Goal: Information Seeking & Learning: Learn about a topic

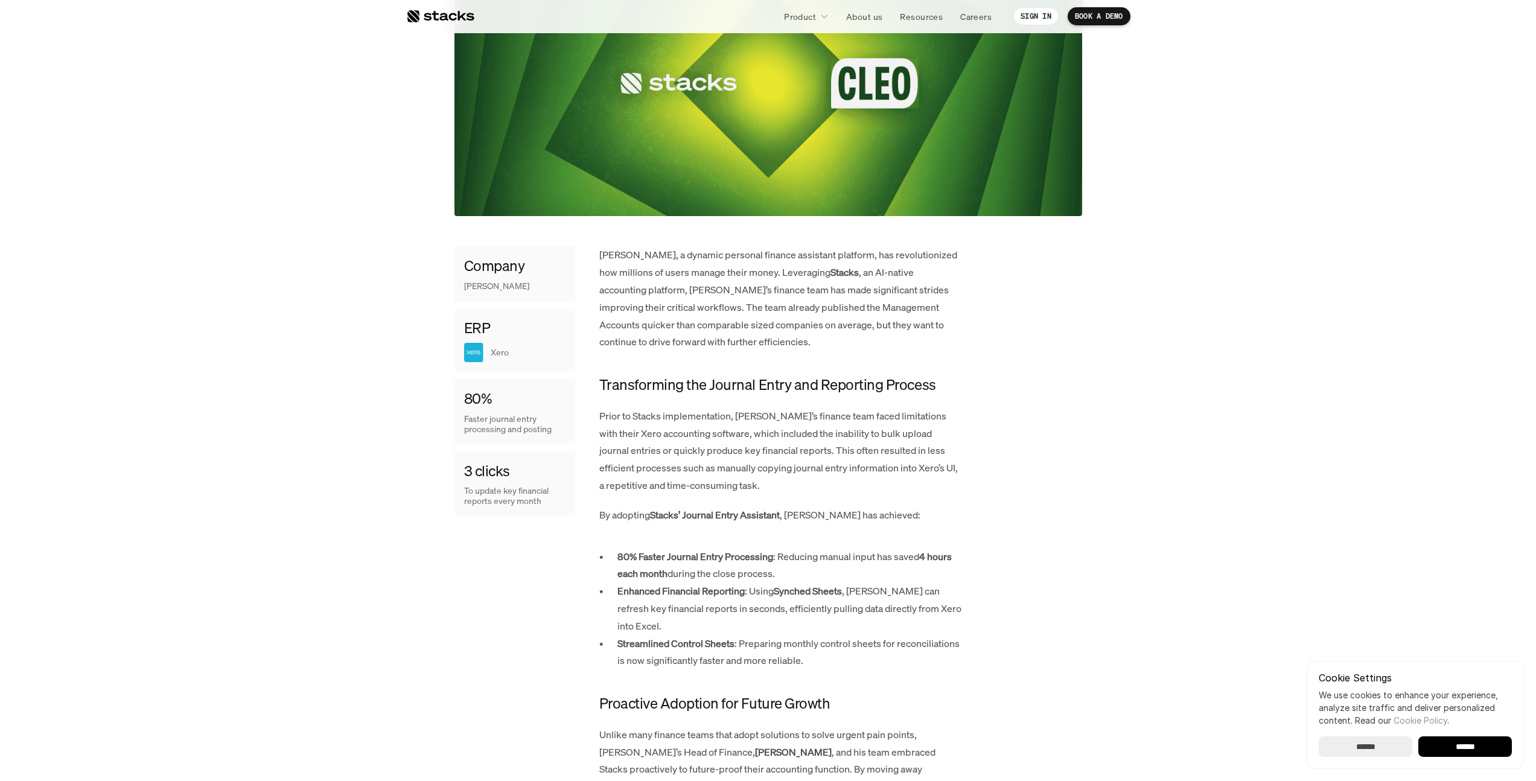
scroll to position [441, 0]
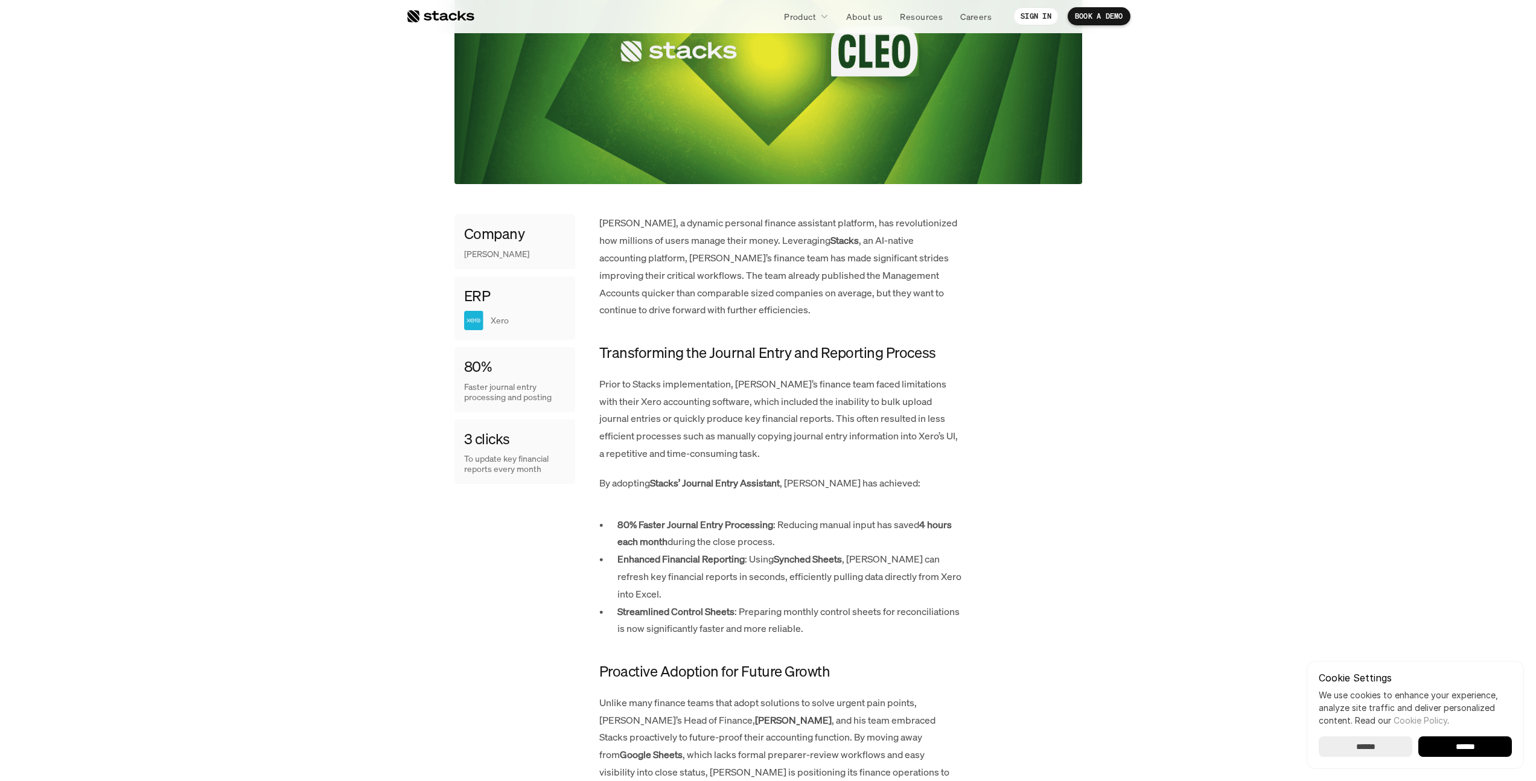
drag, startPoint x: 441, startPoint y: 286, endPoint x: 508, endPoint y: 272, distance: 68.5
click at [501, 271] on article "Customer story [PERSON_NAME] and Stacks—Future-Proofing the Financial Close Tog…" at bounding box center [768, 461] width 724 height 1709
click at [518, 311] on div "Xero" at bounding box center [514, 320] width 101 height 19
drag, startPoint x: 505, startPoint y: 351, endPoint x: 542, endPoint y: 353, distance: 36.9
click at [538, 382] on p "Faster journal entry processing and posting" at bounding box center [514, 392] width 101 height 21
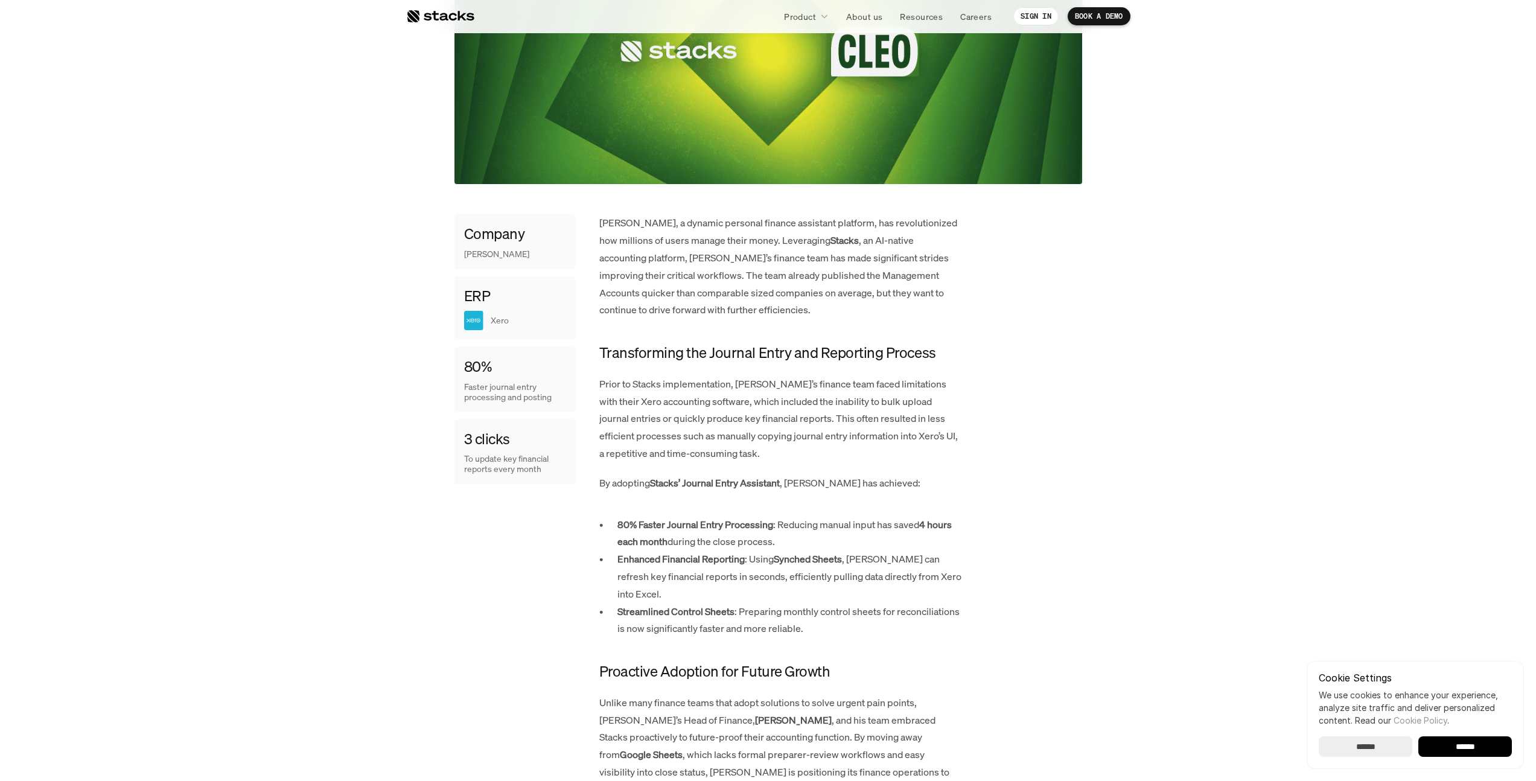
click at [542, 382] on p "Faster journal entry processing and posting" at bounding box center [514, 392] width 101 height 21
drag, startPoint x: 565, startPoint y: 363, endPoint x: 489, endPoint y: 353, distance: 77.3
click at [489, 353] on div "80% Faster journal entry processing and posting" at bounding box center [514, 379] width 121 height 65
click at [489, 382] on p "Faster journal entry processing and posting" at bounding box center [514, 392] width 101 height 21
drag, startPoint x: 495, startPoint y: 423, endPoint x: 533, endPoint y: 427, distance: 38.2
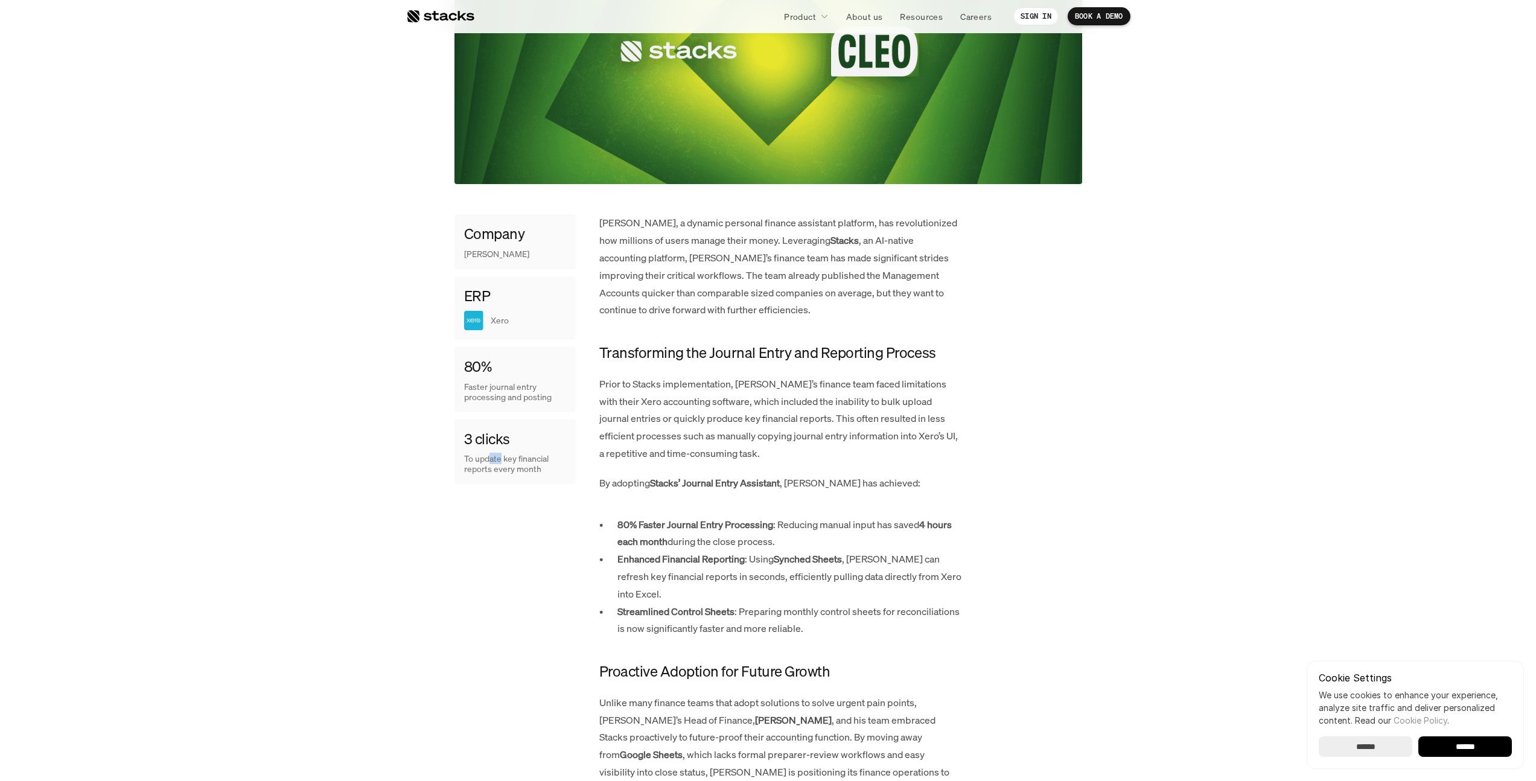
click at [532, 454] on p "To update key financial reports every month" at bounding box center [514, 464] width 101 height 21
click at [535, 454] on p "To update key financial reports every month" at bounding box center [514, 464] width 101 height 21
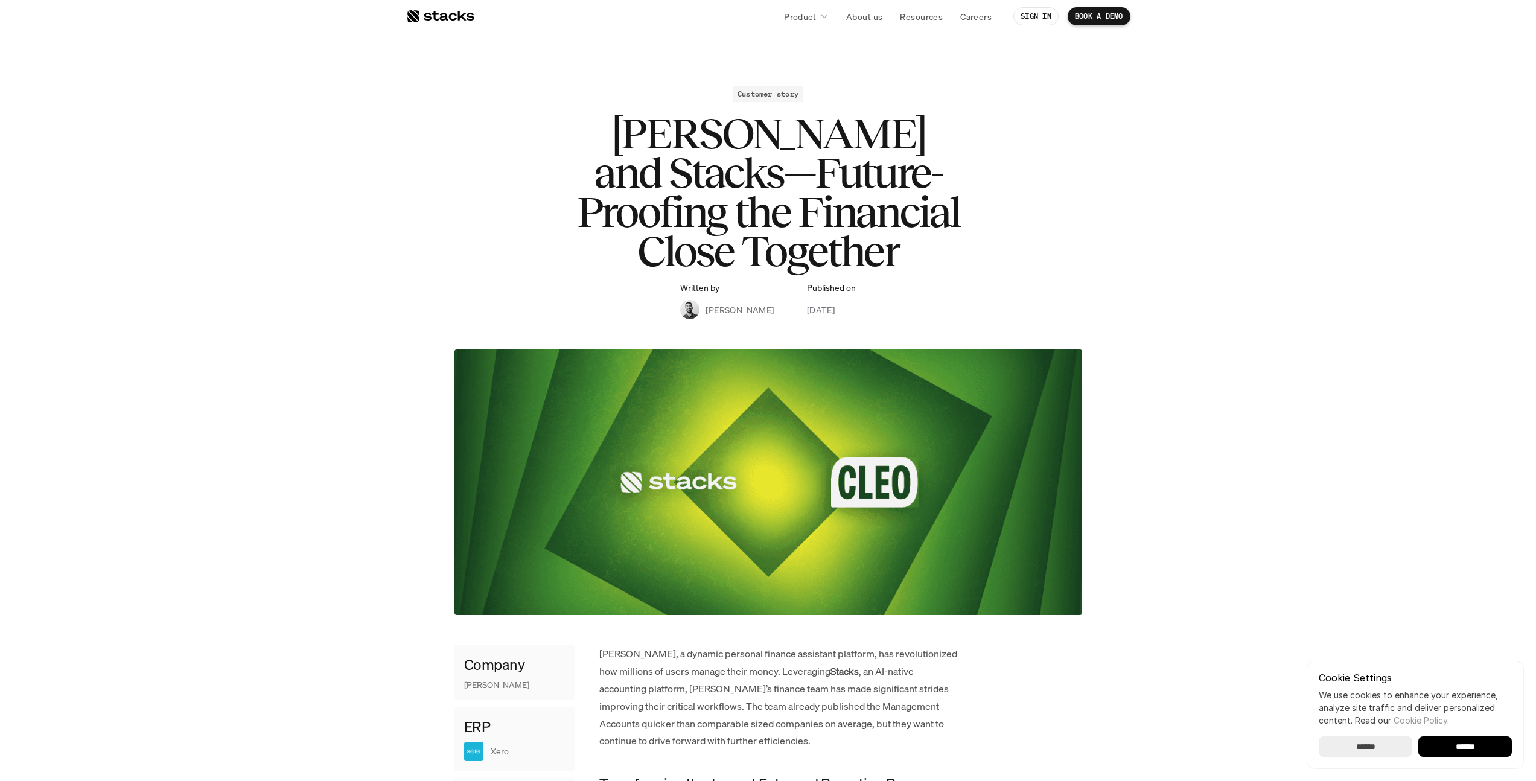
scroll to position [0, 0]
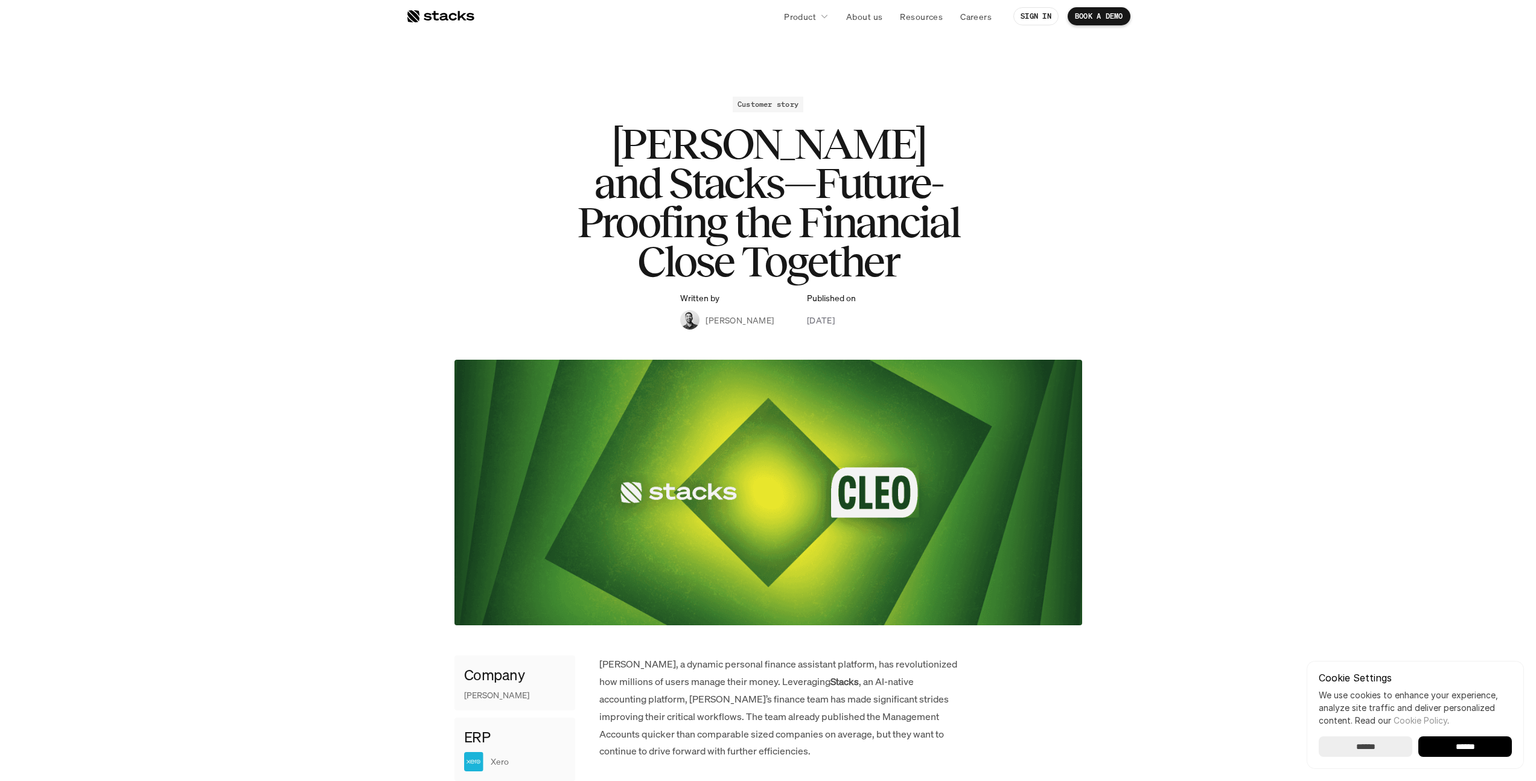
click at [701, 194] on h1 "[PERSON_NAME] and Stacks—Future-Proofing the Financial Close Together" at bounding box center [768, 202] width 483 height 156
